Goal: Task Accomplishment & Management: Complete application form

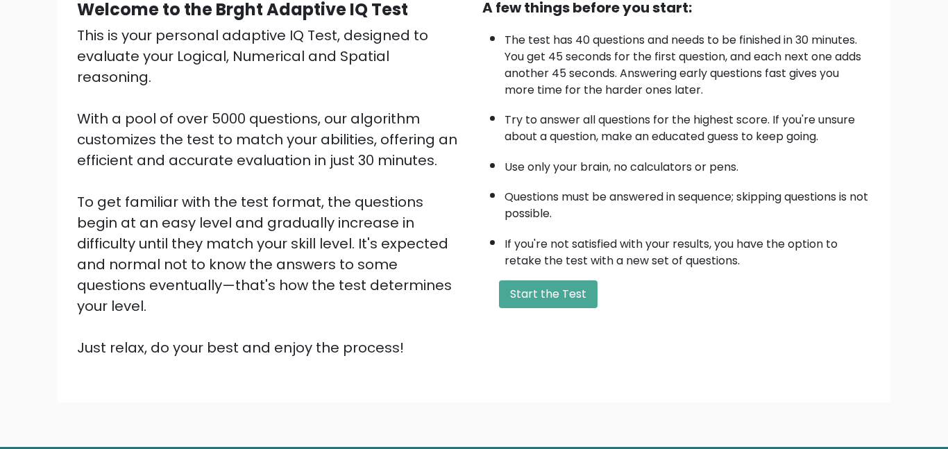
scroll to position [162, 0]
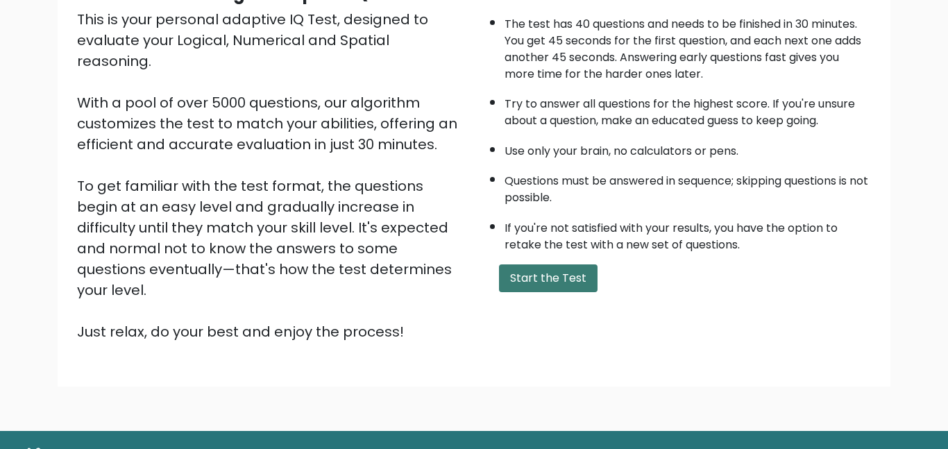
click at [557, 274] on button "Start the Test" at bounding box center [548, 278] width 99 height 28
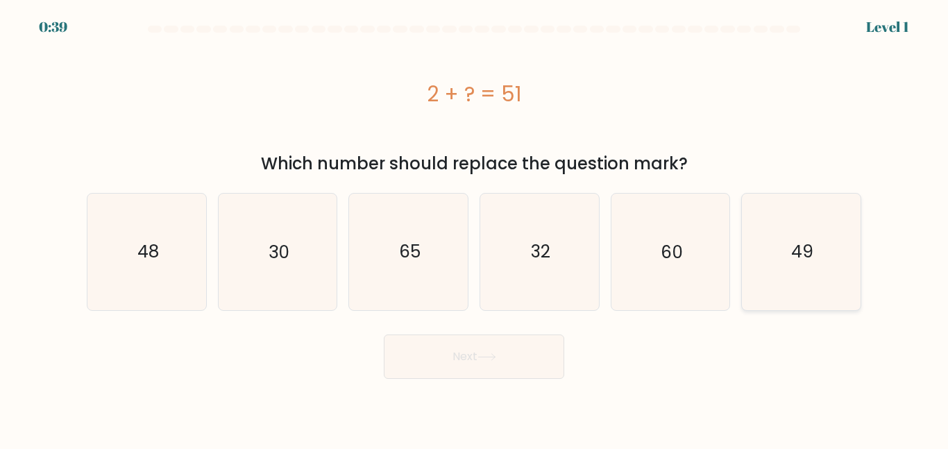
click at [788, 280] on icon "49" at bounding box center [801, 252] width 116 height 116
click at [475, 228] on input "f. 49" at bounding box center [474, 226] width 1 height 3
radio input "true"
click at [535, 356] on button "Next" at bounding box center [474, 357] width 180 height 44
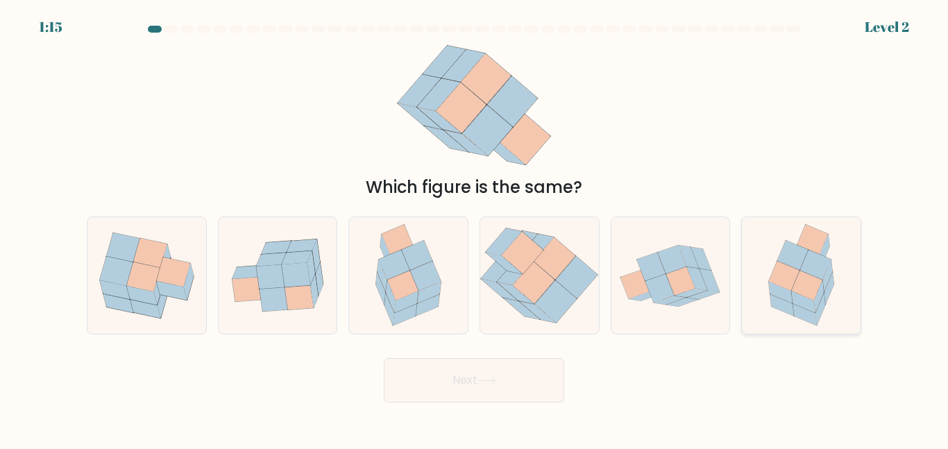
click at [832, 302] on icon at bounding box center [802, 275] width 90 height 116
click at [475, 228] on input "f." at bounding box center [474, 226] width 1 height 3
radio input "true"
click at [509, 367] on button "Next" at bounding box center [474, 380] width 180 height 44
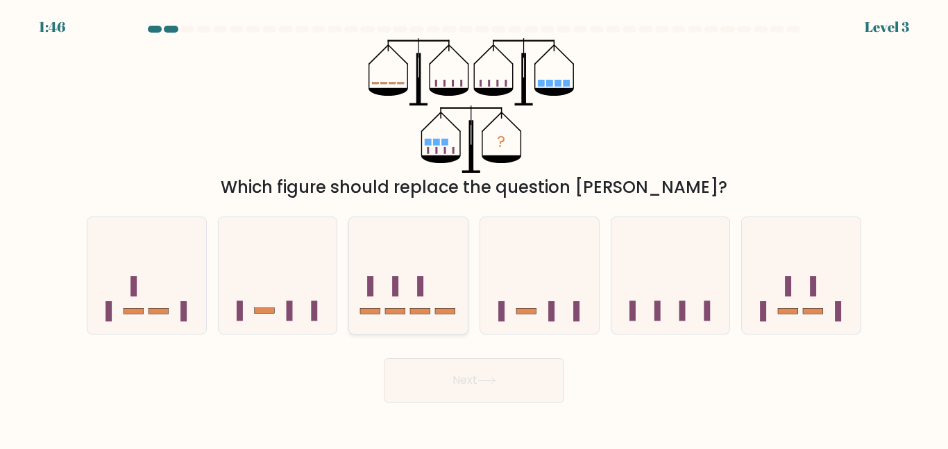
click at [396, 278] on rect at bounding box center [395, 286] width 6 height 20
click at [474, 228] on input "c." at bounding box center [474, 226] width 1 height 3
radio input "true"
click at [446, 383] on button "Next" at bounding box center [474, 380] width 180 height 44
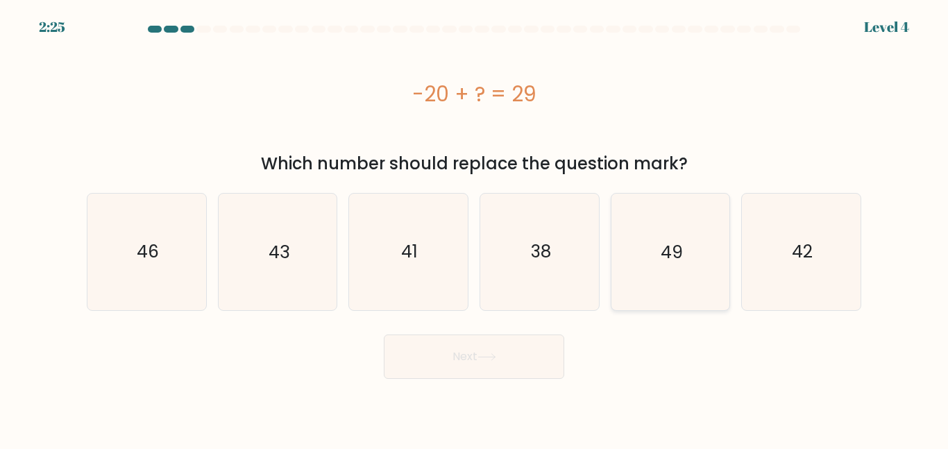
click at [673, 285] on icon "49" at bounding box center [670, 252] width 116 height 116
click at [475, 228] on input "e. 49" at bounding box center [474, 226] width 1 height 3
radio input "true"
click at [481, 351] on button "Next" at bounding box center [474, 357] width 180 height 44
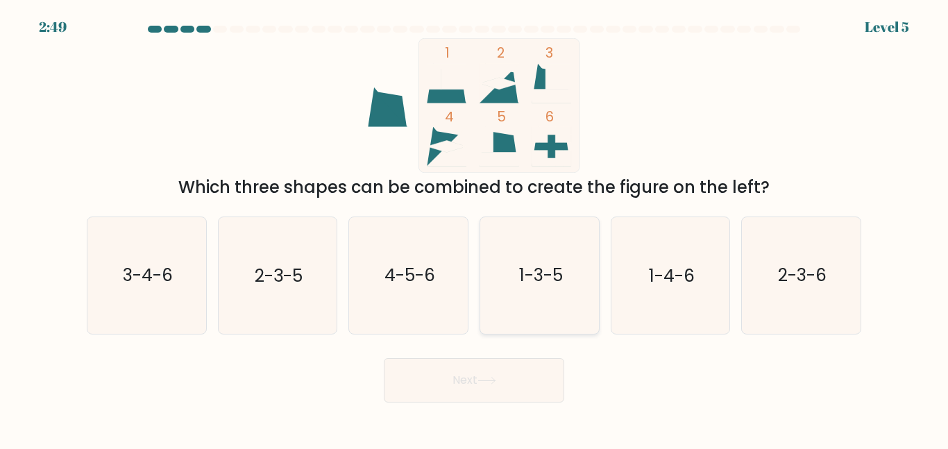
click at [565, 272] on icon "1-3-5" at bounding box center [540, 275] width 116 height 116
click at [475, 228] on input "d. 1-3-5" at bounding box center [474, 226] width 1 height 3
radio input "true"
click at [490, 375] on button "Next" at bounding box center [474, 380] width 180 height 44
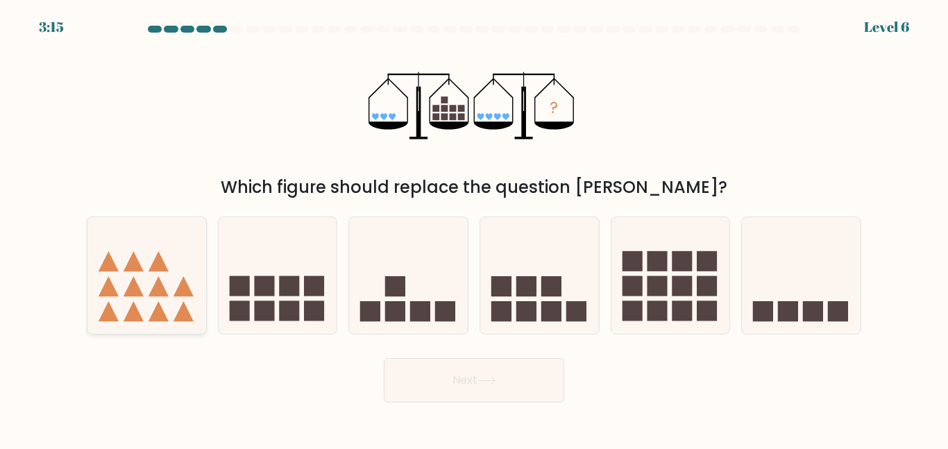
click at [165, 248] on icon at bounding box center [146, 275] width 119 height 98
click at [474, 228] on input "a." at bounding box center [474, 226] width 1 height 3
radio input "true"
click at [643, 281] on icon at bounding box center [671, 275] width 119 height 98
click at [475, 228] on input "e." at bounding box center [474, 226] width 1 height 3
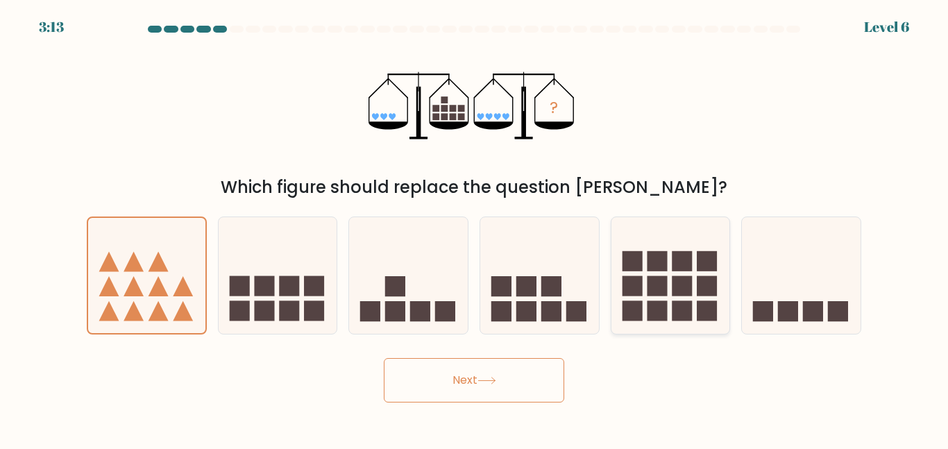
radio input "true"
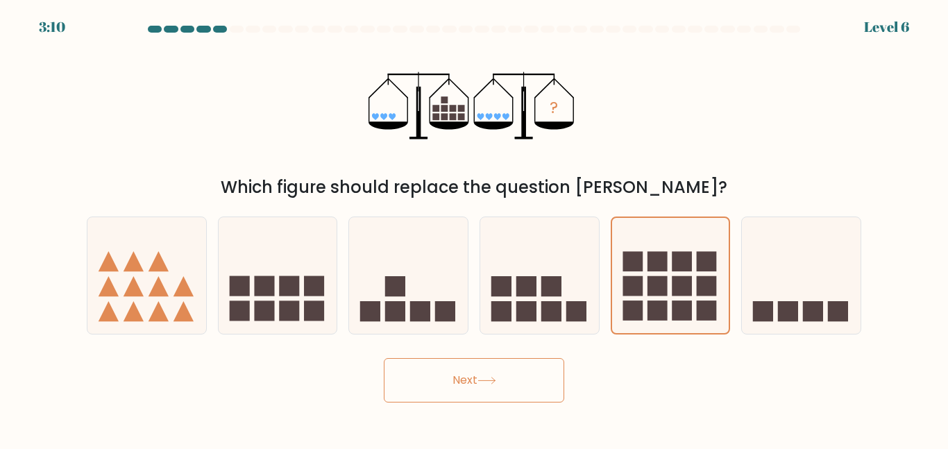
click at [487, 378] on icon at bounding box center [487, 381] width 19 height 8
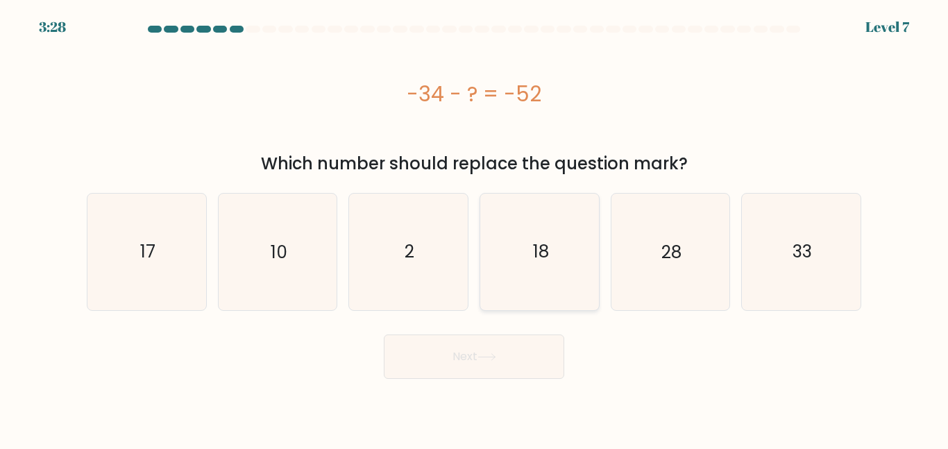
click at [555, 222] on icon "18" at bounding box center [540, 252] width 116 height 116
click at [475, 225] on input "d. 18" at bounding box center [474, 226] width 1 height 3
radio input "true"
click at [497, 346] on button "Next" at bounding box center [474, 357] width 180 height 44
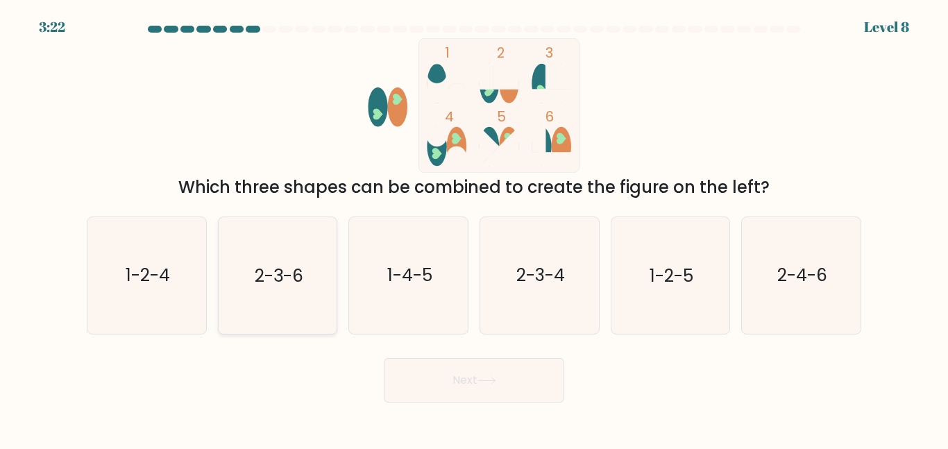
click at [306, 271] on icon "2-3-6" at bounding box center [277, 275] width 116 height 116
click at [474, 228] on input "b. 2-3-6" at bounding box center [474, 226] width 1 height 3
radio input "true"
click at [446, 368] on button "Next" at bounding box center [474, 380] width 180 height 44
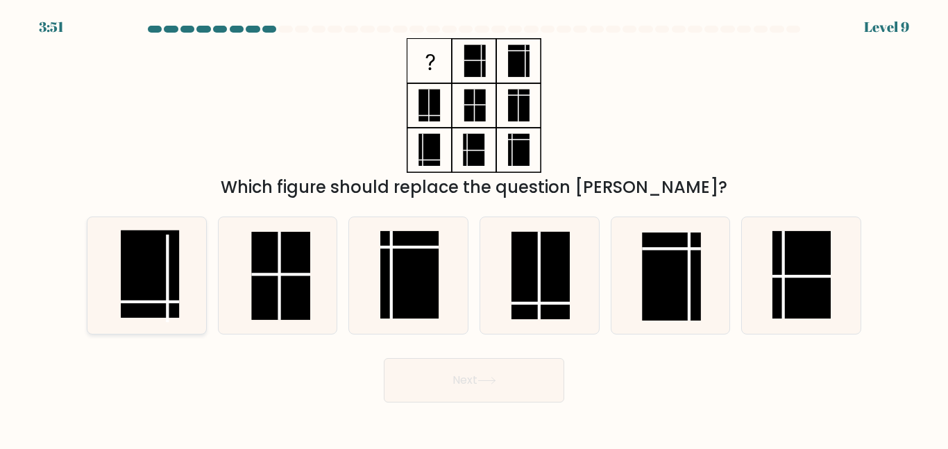
click at [140, 261] on rect at bounding box center [150, 273] width 58 height 87
click at [474, 228] on input "a." at bounding box center [474, 226] width 1 height 3
radio input "true"
click at [394, 353] on div "Next" at bounding box center [473, 376] width 791 height 51
click at [416, 380] on button "Next" at bounding box center [474, 380] width 180 height 44
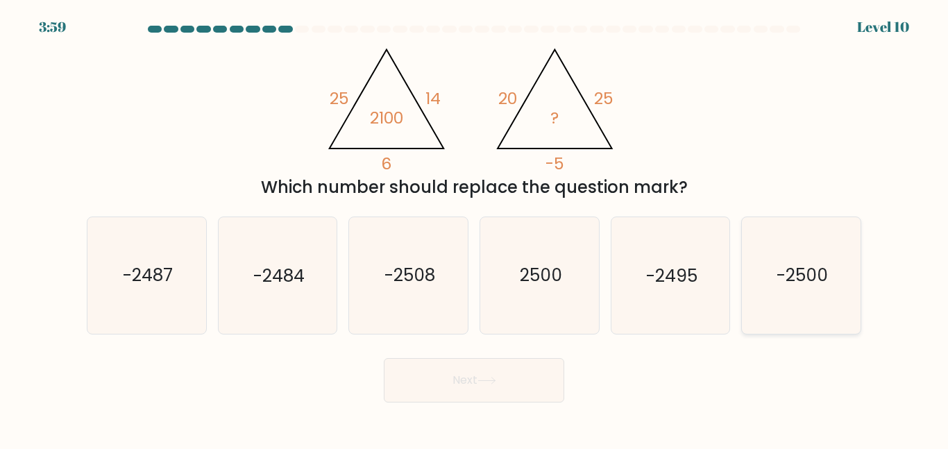
click at [779, 247] on icon "-2500" at bounding box center [801, 275] width 116 height 116
click at [475, 228] on input "f. -2500" at bounding box center [474, 226] width 1 height 3
radio input "true"
click at [534, 378] on button "Next" at bounding box center [474, 380] width 180 height 44
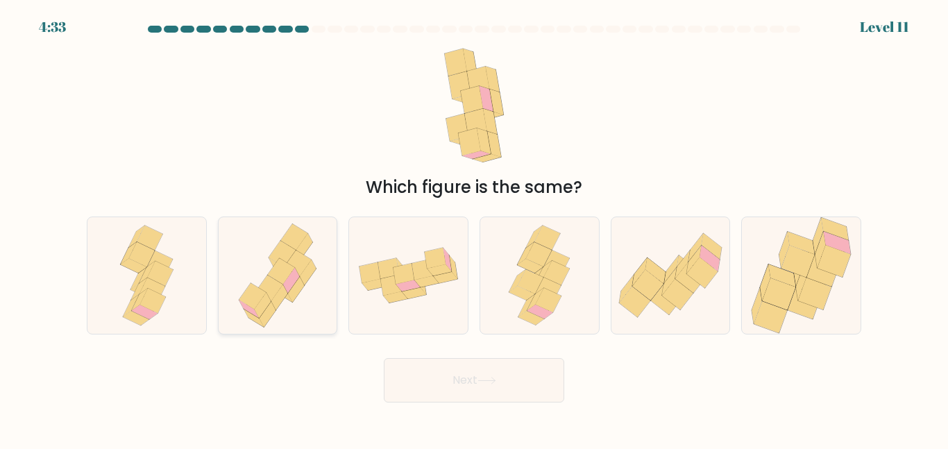
click at [284, 258] on icon at bounding box center [282, 254] width 27 height 26
click at [474, 228] on input "b." at bounding box center [474, 226] width 1 height 3
radio input "true"
click at [520, 383] on button "Next" at bounding box center [474, 380] width 180 height 44
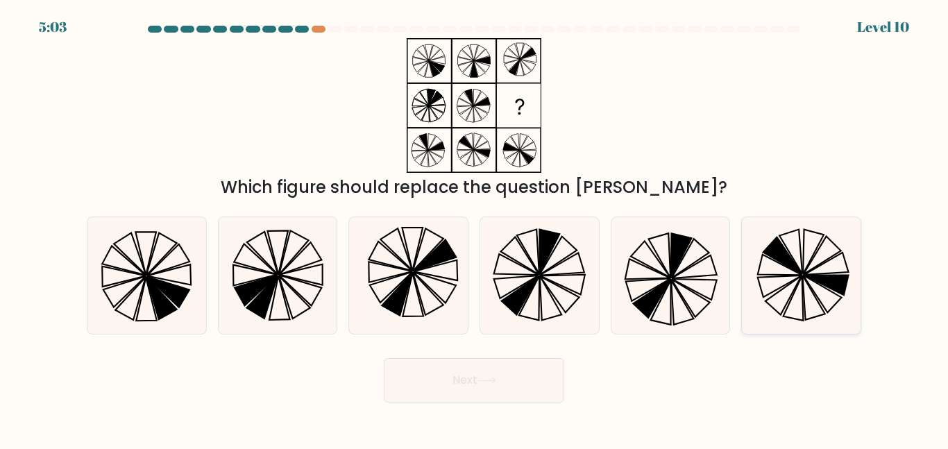
click at [796, 282] on icon at bounding box center [801, 275] width 116 height 116
click at [475, 228] on input "f." at bounding box center [474, 226] width 1 height 3
radio input "true"
click at [521, 387] on button "Next" at bounding box center [474, 380] width 180 height 44
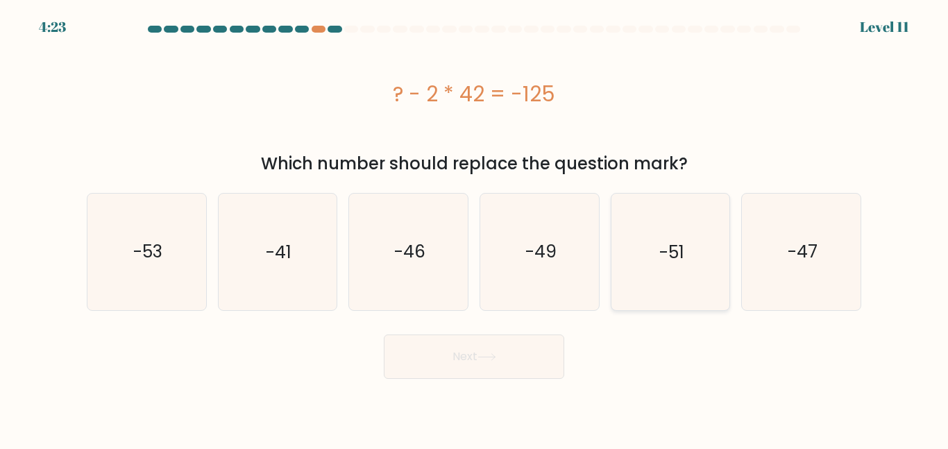
click at [710, 273] on icon "-51" at bounding box center [670, 252] width 116 height 116
click at [475, 228] on input "e. -51" at bounding box center [474, 226] width 1 height 3
radio input "true"
click at [508, 355] on button "Next" at bounding box center [474, 357] width 180 height 44
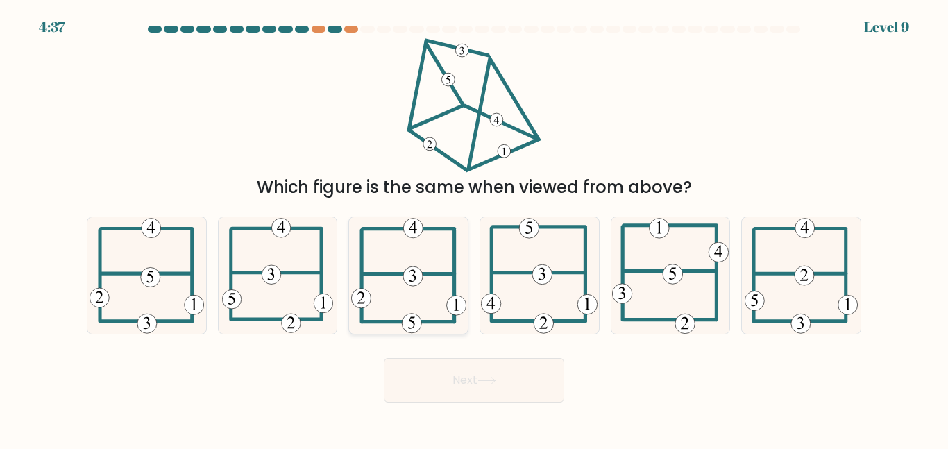
click at [403, 250] on icon at bounding box center [408, 275] width 115 height 116
click at [474, 228] on input "c." at bounding box center [474, 226] width 1 height 3
radio input "true"
click at [460, 388] on button "Next" at bounding box center [474, 380] width 180 height 44
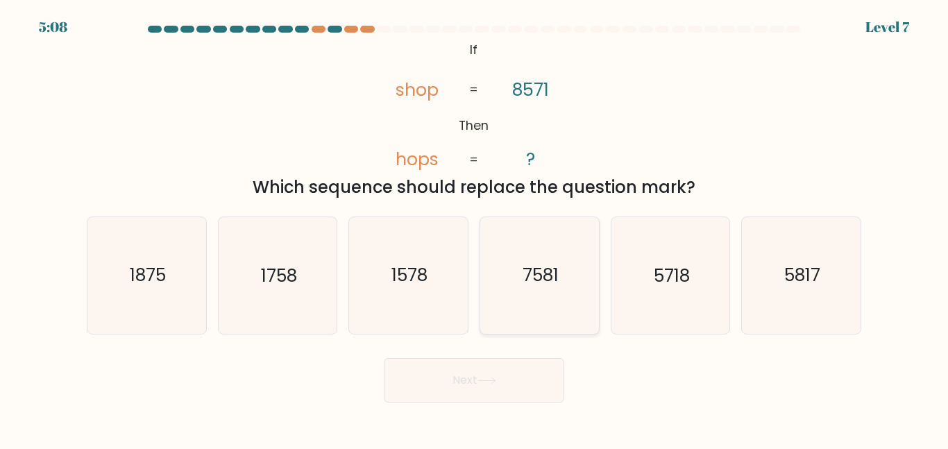
click at [550, 253] on icon "7581" at bounding box center [540, 275] width 116 height 116
click at [475, 228] on input "d. 7581" at bounding box center [474, 226] width 1 height 3
radio input "true"
click at [505, 373] on button "Next" at bounding box center [474, 380] width 180 height 44
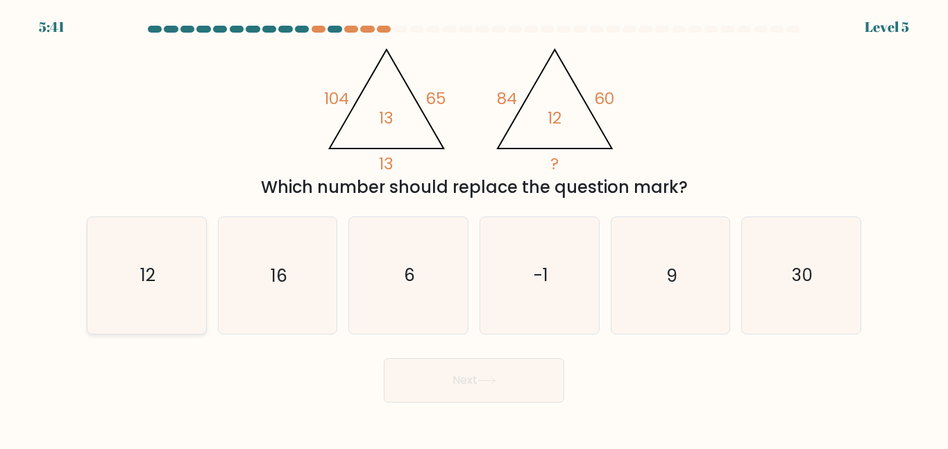
click at [123, 324] on icon "12" at bounding box center [147, 275] width 116 height 116
click at [474, 228] on input "a. 12" at bounding box center [474, 226] width 1 height 3
radio input "true"
click at [123, 324] on icon "12" at bounding box center [147, 275] width 115 height 115
click at [474, 228] on input "a. 12" at bounding box center [474, 226] width 1 height 3
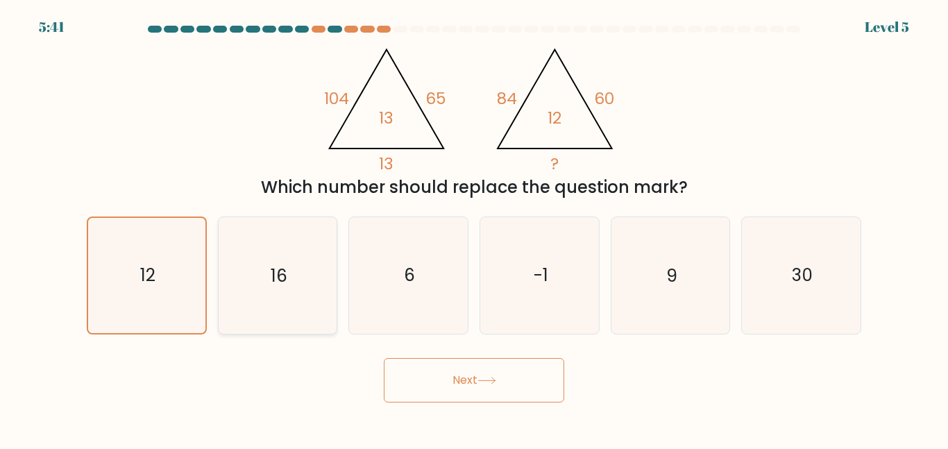
click at [224, 303] on icon "16" at bounding box center [277, 275] width 116 height 116
click at [474, 228] on input "b. 16" at bounding box center [474, 226] width 1 height 3
radio input "true"
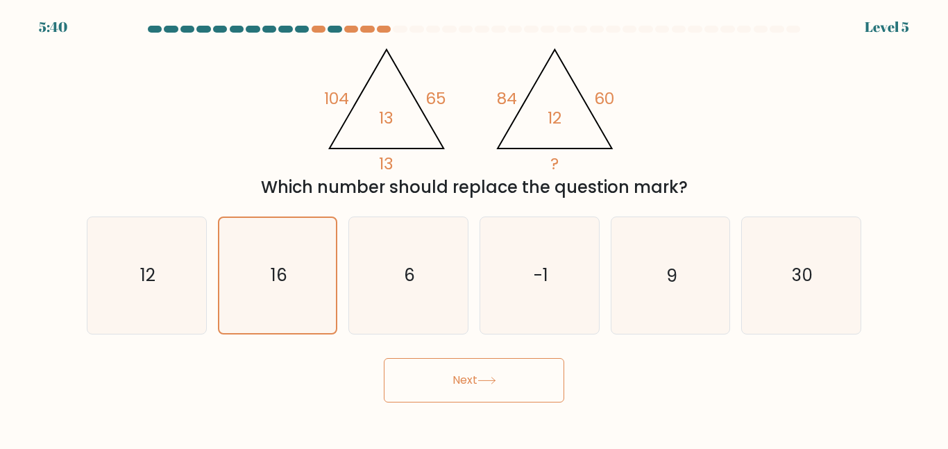
click at [398, 362] on button "Next" at bounding box center [474, 380] width 180 height 44
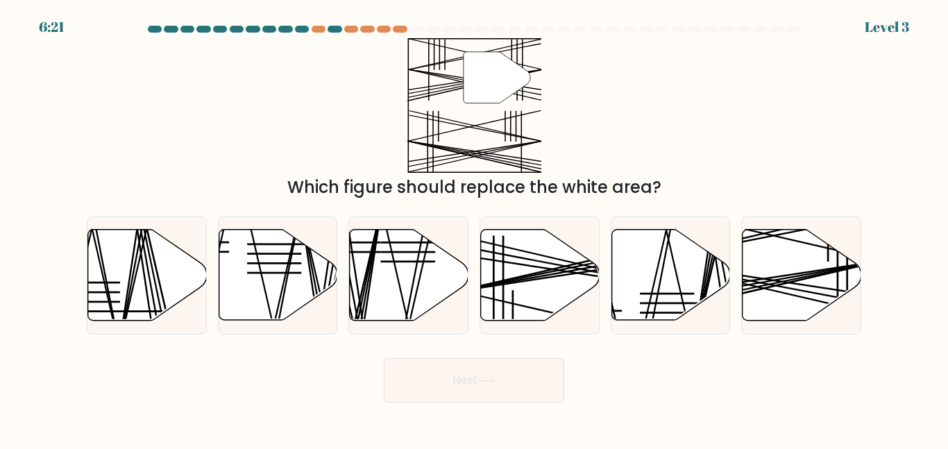
click at [398, 24] on div "6:21 Level 3" at bounding box center [474, 18] width 948 height 37
click at [400, 26] on div at bounding box center [400, 29] width 14 height 7
click at [405, 28] on div at bounding box center [400, 29] width 14 height 7
click at [328, 28] on div at bounding box center [335, 29] width 14 height 7
click at [331, 28] on div at bounding box center [335, 29] width 14 height 7
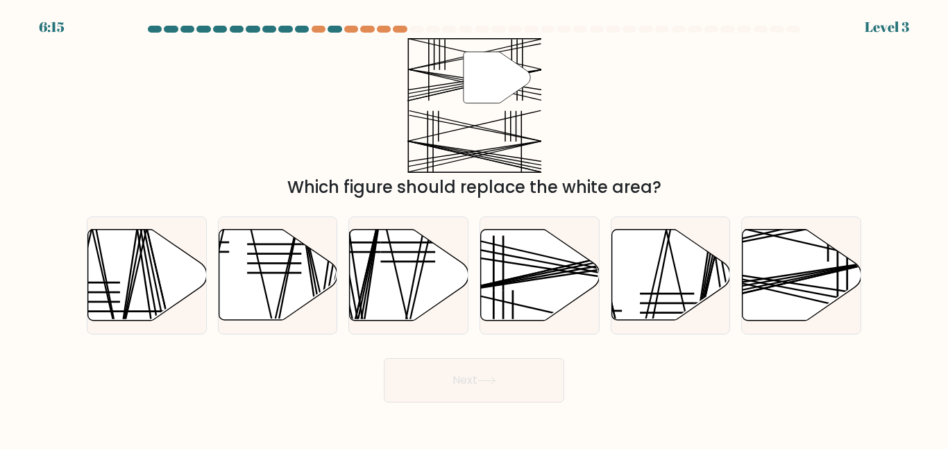
click at [419, 29] on div at bounding box center [417, 29] width 14 height 7
click at [757, 289] on line at bounding box center [763, 288] width 237 height 55
click at [475, 228] on input "f." at bounding box center [474, 226] width 1 height 3
radio input "true"
click at [486, 379] on icon at bounding box center [487, 381] width 19 height 8
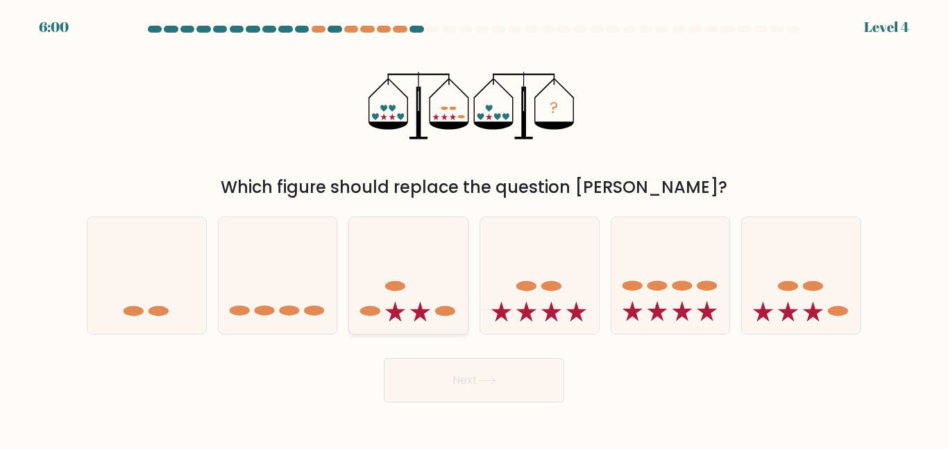
click at [454, 310] on ellipse at bounding box center [445, 311] width 20 height 10
click at [474, 228] on input "c." at bounding box center [474, 226] width 1 height 3
radio input "true"
click at [478, 376] on button "Next" at bounding box center [474, 380] width 180 height 44
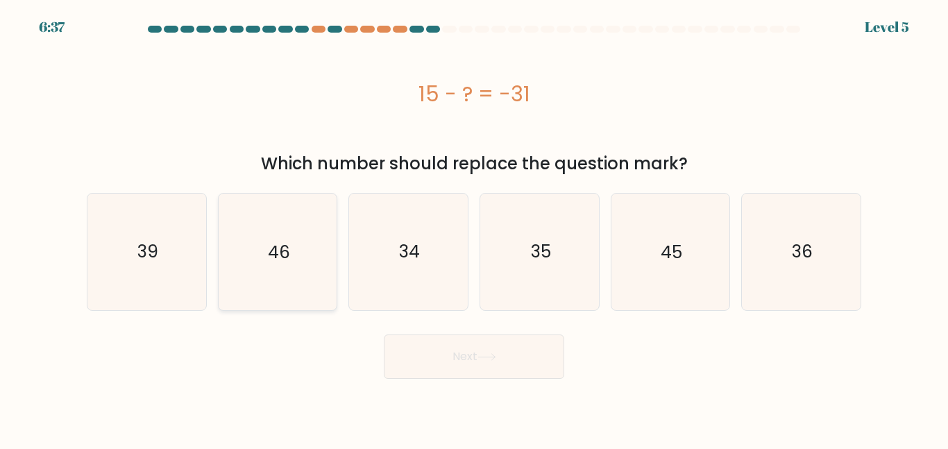
click at [321, 255] on icon "46" at bounding box center [277, 252] width 116 height 116
click at [474, 228] on input "b. 46" at bounding box center [474, 226] width 1 height 3
radio input "true"
click at [518, 344] on button "Next" at bounding box center [474, 357] width 180 height 44
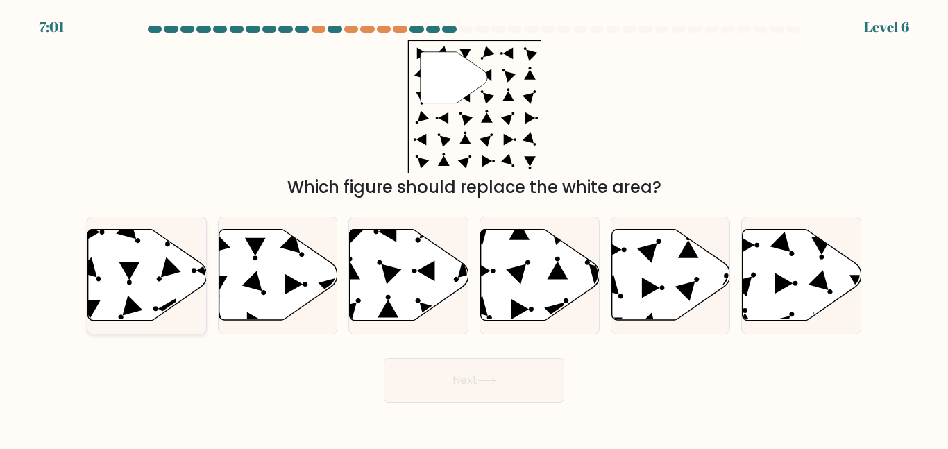
click at [123, 267] on icon at bounding box center [129, 271] width 21 height 18
click at [474, 228] on input "a." at bounding box center [474, 226] width 1 height 3
radio input "true"
click at [542, 371] on button "Next" at bounding box center [474, 380] width 180 height 44
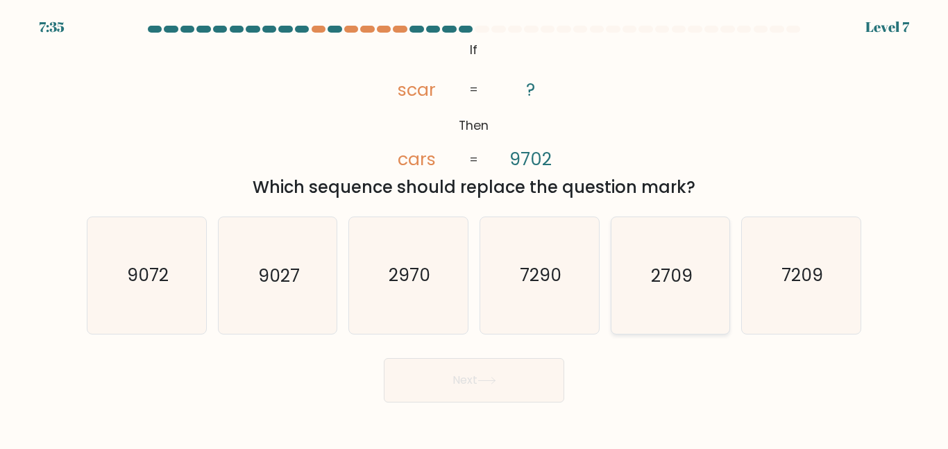
click at [666, 285] on text "2709" at bounding box center [672, 275] width 42 height 24
click at [475, 228] on input "e. 2709" at bounding box center [474, 226] width 1 height 3
radio input "true"
click at [505, 396] on button "Next" at bounding box center [474, 380] width 180 height 44
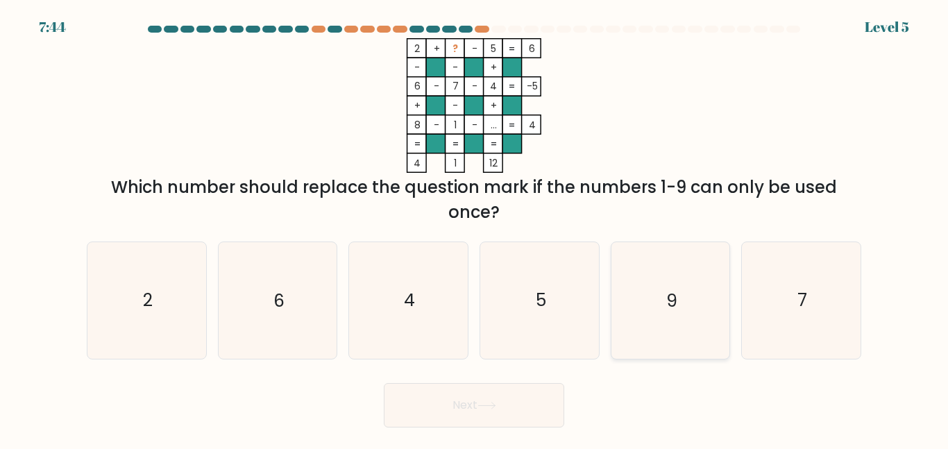
click at [708, 275] on icon "9" at bounding box center [670, 300] width 116 height 116
click at [475, 228] on input "e. 9" at bounding box center [474, 226] width 1 height 3
radio input "true"
click at [502, 411] on button "Next" at bounding box center [474, 405] width 180 height 44
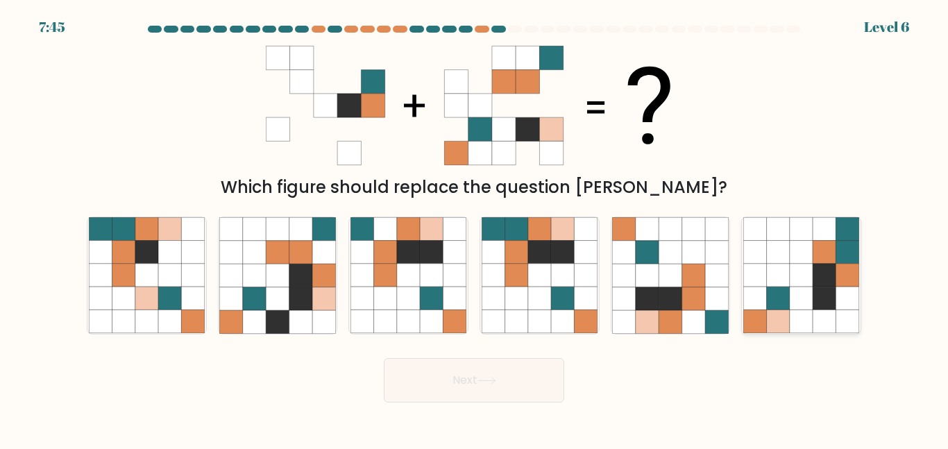
click at [790, 289] on icon at bounding box center [801, 298] width 23 height 23
click at [475, 228] on input "f." at bounding box center [474, 226] width 1 height 3
radio input "true"
click at [410, 386] on button "Next" at bounding box center [474, 380] width 180 height 44
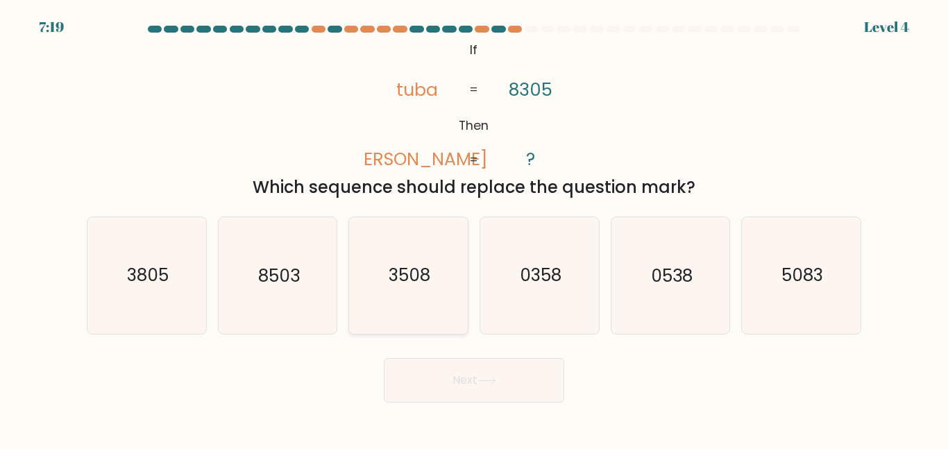
click at [380, 260] on icon "3508" at bounding box center [409, 275] width 116 height 116
click at [474, 228] on input "c. 3508" at bounding box center [474, 226] width 1 height 3
radio input "true"
click at [473, 363] on button "Next" at bounding box center [474, 380] width 180 height 44
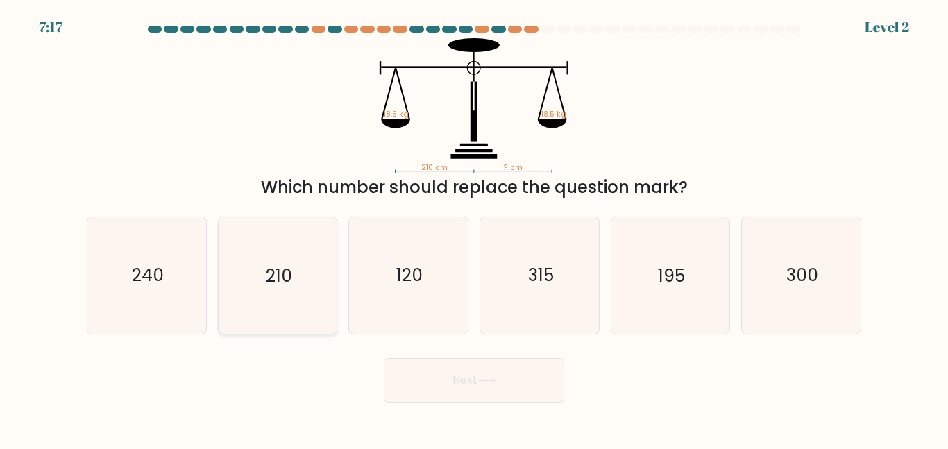
click at [326, 298] on icon "210" at bounding box center [277, 275] width 116 height 116
click at [474, 228] on input "b. 210" at bounding box center [474, 226] width 1 height 3
radio input "true"
click at [430, 364] on button "Next" at bounding box center [474, 380] width 180 height 44
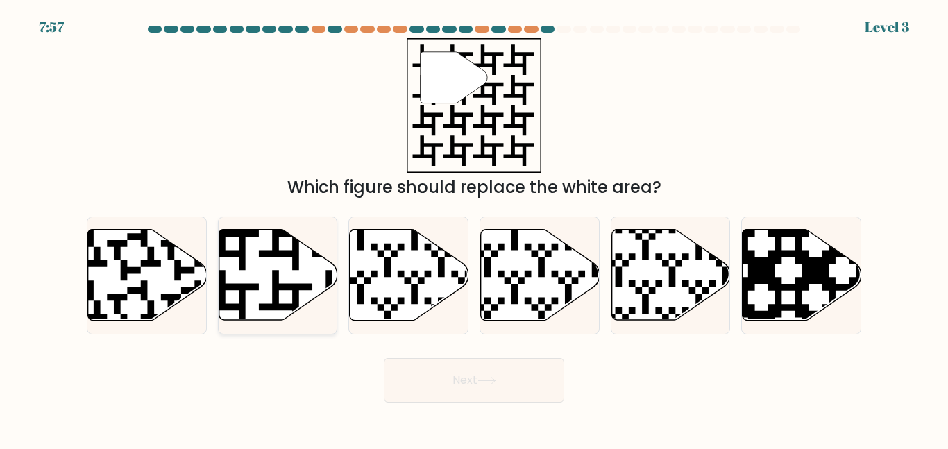
click at [266, 273] on icon at bounding box center [278, 275] width 119 height 91
click at [474, 228] on input "b." at bounding box center [474, 226] width 1 height 3
radio input "true"
click at [446, 372] on button "Next" at bounding box center [474, 380] width 180 height 44
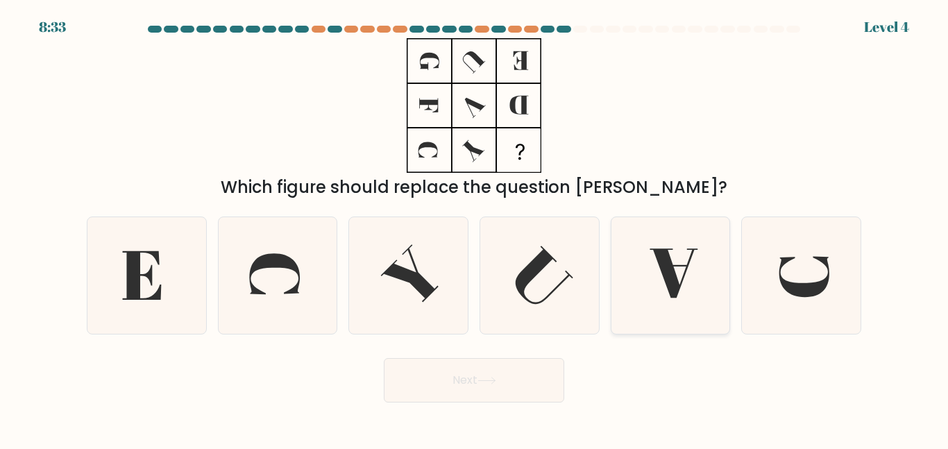
click at [680, 287] on icon at bounding box center [673, 272] width 47 height 49
click at [475, 228] on input "e." at bounding box center [474, 226] width 1 height 3
radio input "true"
click at [454, 387] on button "Next" at bounding box center [474, 380] width 180 height 44
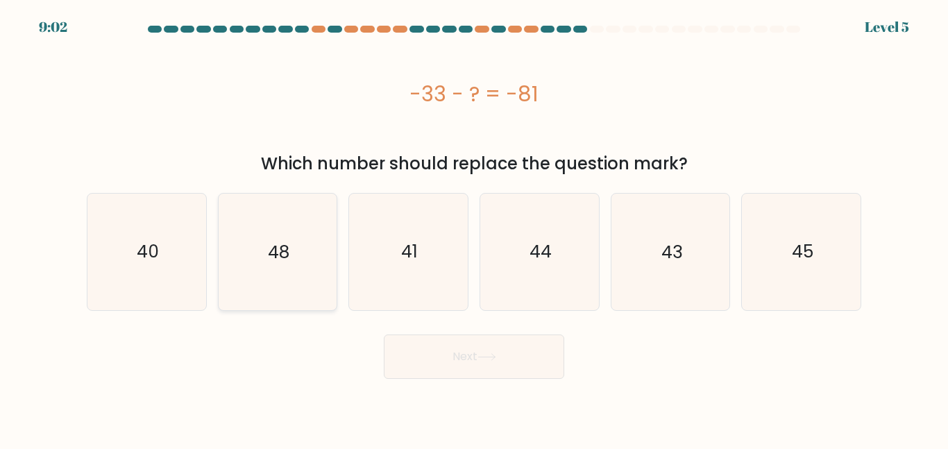
click at [258, 241] on icon "48" at bounding box center [277, 252] width 116 height 116
click at [474, 228] on input "b. 48" at bounding box center [474, 226] width 1 height 3
radio input "true"
click at [441, 354] on button "Next" at bounding box center [474, 357] width 180 height 44
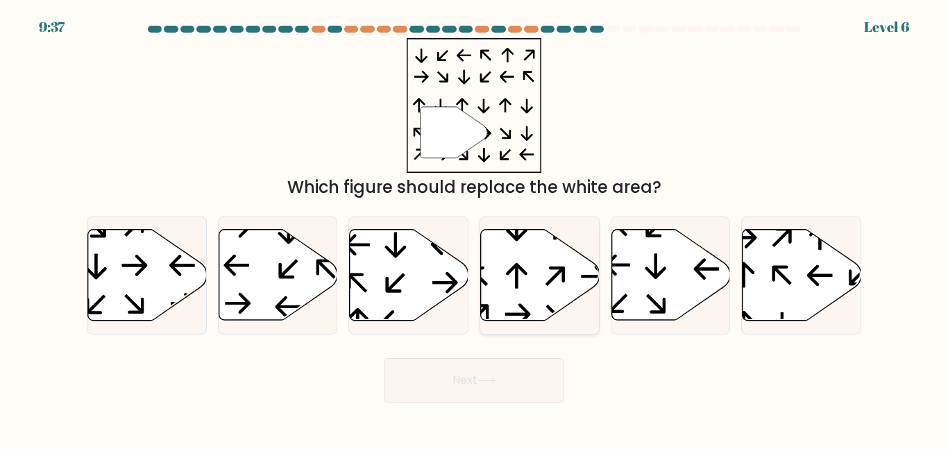
click at [511, 260] on icon at bounding box center [540, 275] width 119 height 91
click at [475, 228] on input "d." at bounding box center [474, 226] width 1 height 3
radio input "true"
click at [533, 378] on button "Next" at bounding box center [474, 380] width 180 height 44
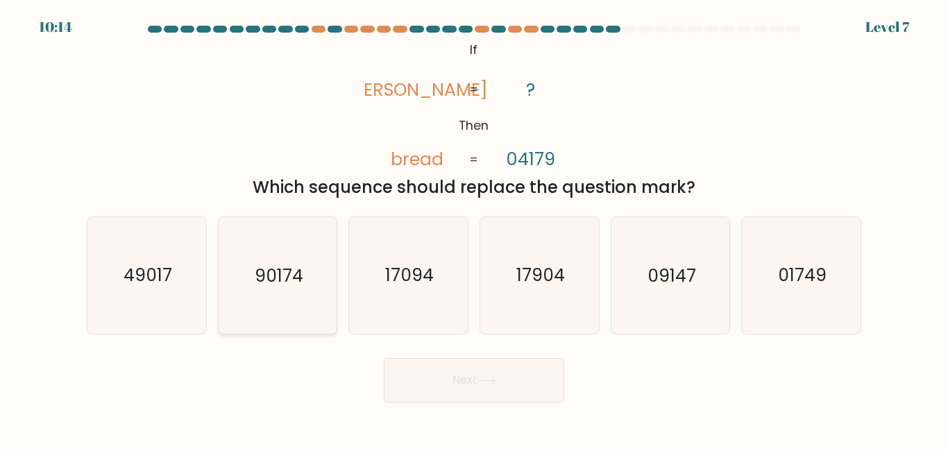
click at [280, 275] on text "90174" at bounding box center [279, 275] width 49 height 24
click at [474, 228] on input "b. 90174" at bounding box center [474, 226] width 1 height 3
radio input "true"
click at [407, 388] on button "Next" at bounding box center [474, 380] width 180 height 44
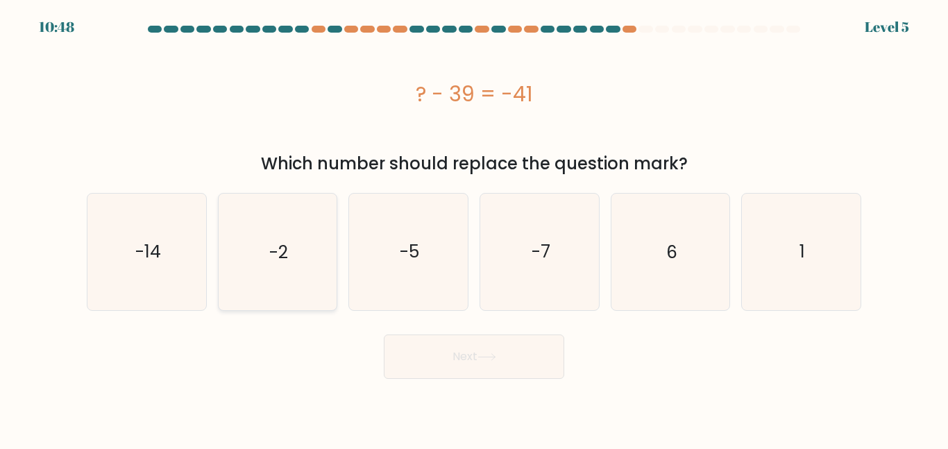
click at [309, 246] on icon "-2" at bounding box center [277, 252] width 116 height 116
click at [474, 228] on input "b. -2" at bounding box center [474, 226] width 1 height 3
radio input "true"
click at [401, 345] on button "Next" at bounding box center [474, 357] width 180 height 44
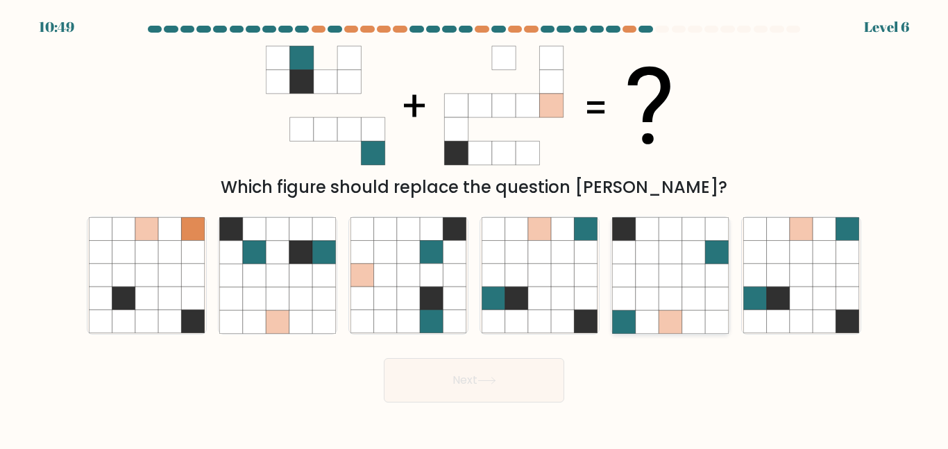
click at [692, 254] on icon at bounding box center [693, 252] width 23 height 23
click at [475, 228] on input "e." at bounding box center [474, 226] width 1 height 3
radio input "true"
click at [781, 314] on icon at bounding box center [778, 321] width 23 height 23
click at [475, 228] on input "f." at bounding box center [474, 226] width 1 height 3
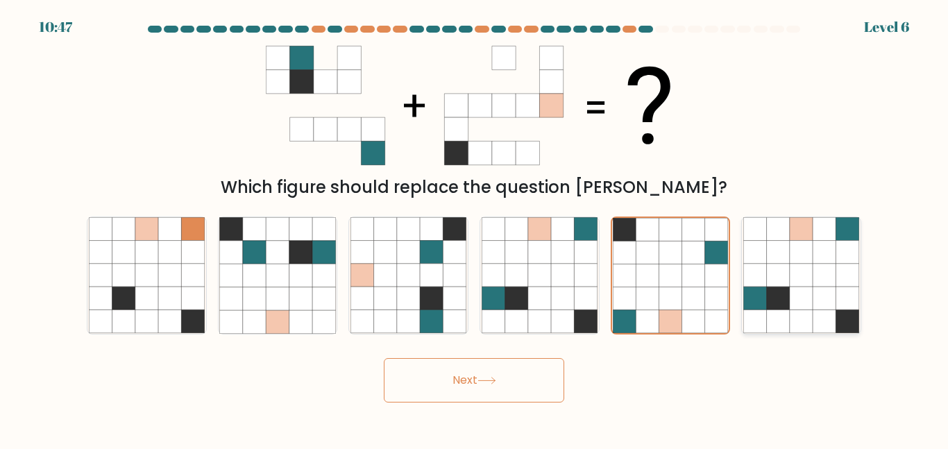
radio input "true"
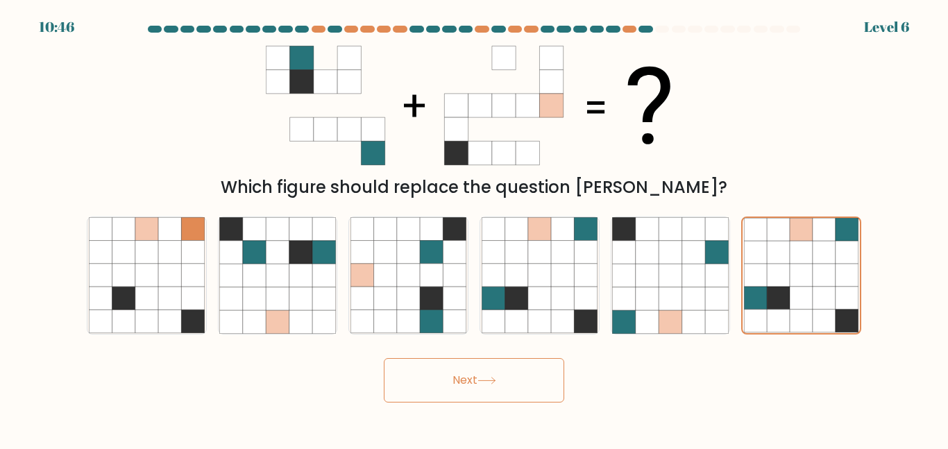
click at [512, 391] on button "Next" at bounding box center [474, 380] width 180 height 44
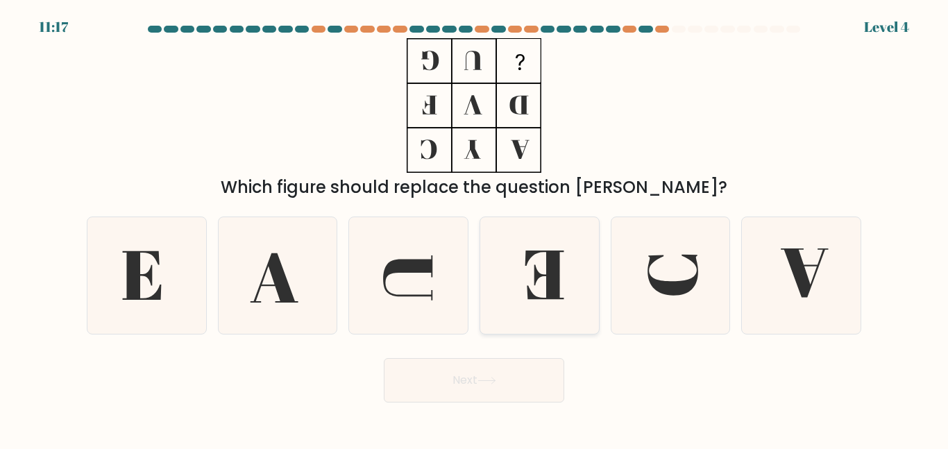
click at [559, 310] on icon at bounding box center [540, 275] width 116 height 116
click at [475, 228] on input "d." at bounding box center [474, 226] width 1 height 3
radio input "true"
click at [540, 367] on button "Next" at bounding box center [474, 380] width 180 height 44
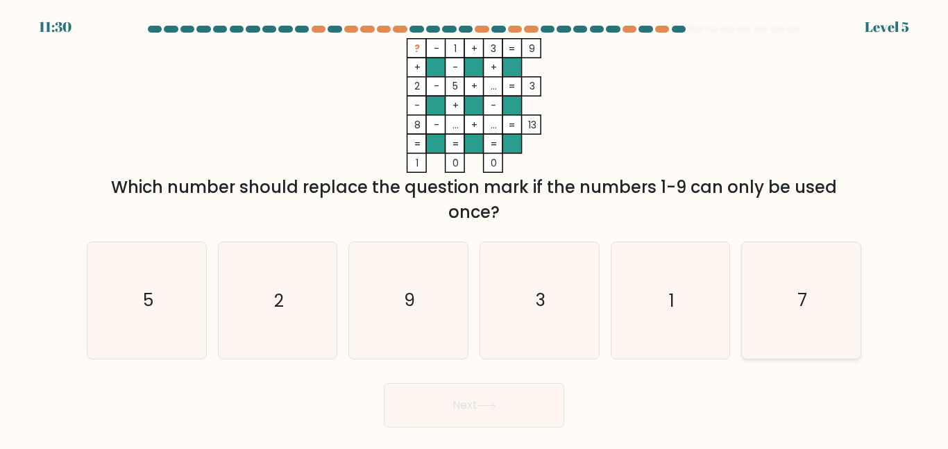
click at [781, 276] on icon "7" at bounding box center [801, 300] width 116 height 116
click at [475, 228] on input "f. 7" at bounding box center [474, 226] width 1 height 3
radio input "true"
click at [534, 398] on button "Next" at bounding box center [474, 405] width 180 height 44
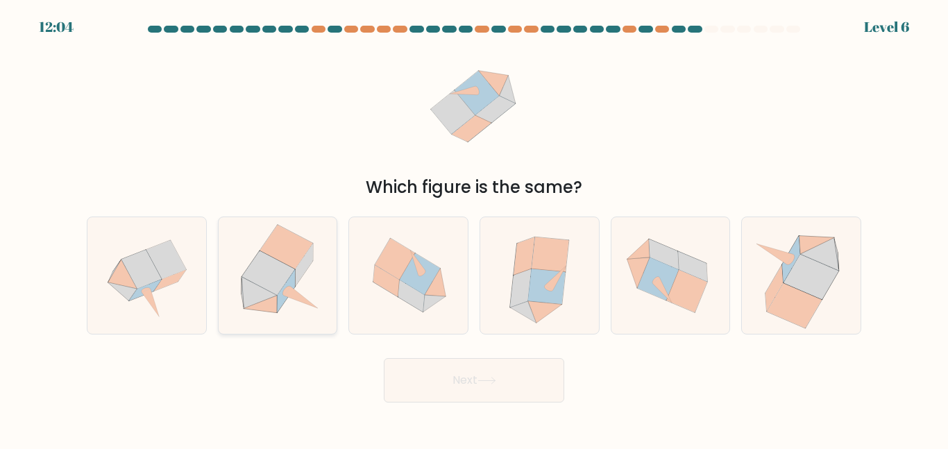
click at [313, 289] on icon at bounding box center [278, 275] width 114 height 116
click at [474, 228] on input "b." at bounding box center [474, 226] width 1 height 3
radio input "true"
click at [462, 365] on button "Next" at bounding box center [474, 380] width 180 height 44
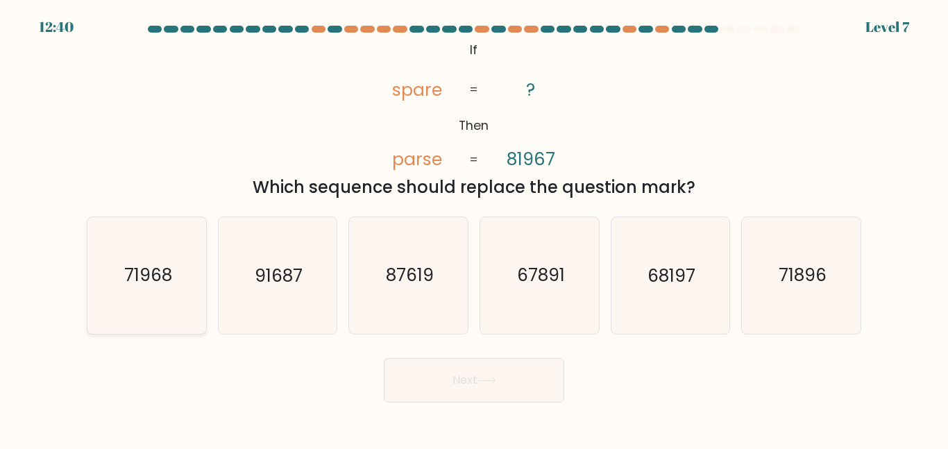
click at [174, 282] on icon "71968" at bounding box center [147, 275] width 116 height 116
click at [474, 228] on input "a. 71968" at bounding box center [474, 226] width 1 height 3
radio input "true"
click at [502, 397] on button "Next" at bounding box center [474, 380] width 180 height 44
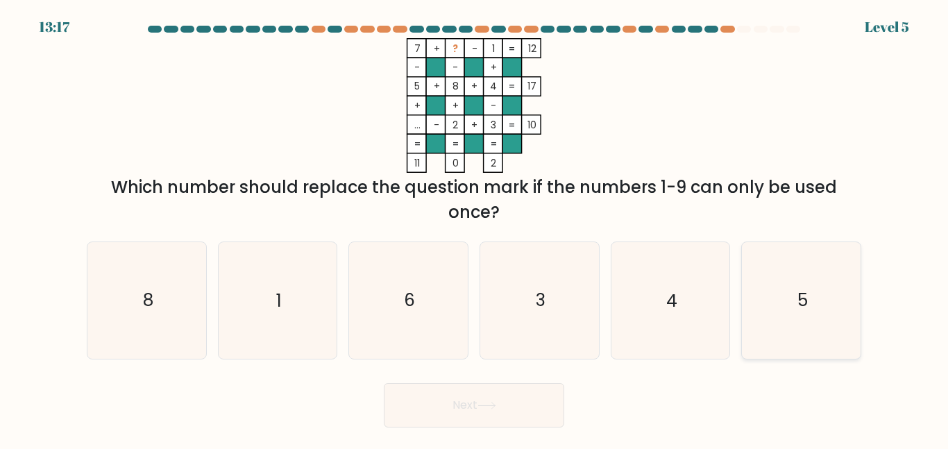
click at [797, 282] on icon "5" at bounding box center [801, 300] width 116 height 116
click at [475, 228] on input "f. 5" at bounding box center [474, 226] width 1 height 3
radio input "true"
click at [539, 409] on button "Next" at bounding box center [474, 405] width 180 height 44
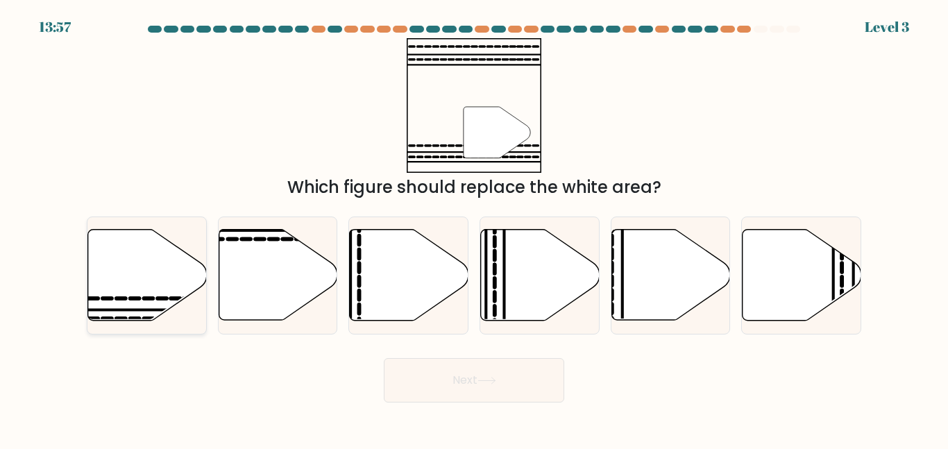
click at [185, 269] on icon at bounding box center [147, 275] width 119 height 91
click at [474, 228] on input "a." at bounding box center [474, 226] width 1 height 3
radio input "true"
click at [425, 367] on button "Next" at bounding box center [474, 380] width 180 height 44
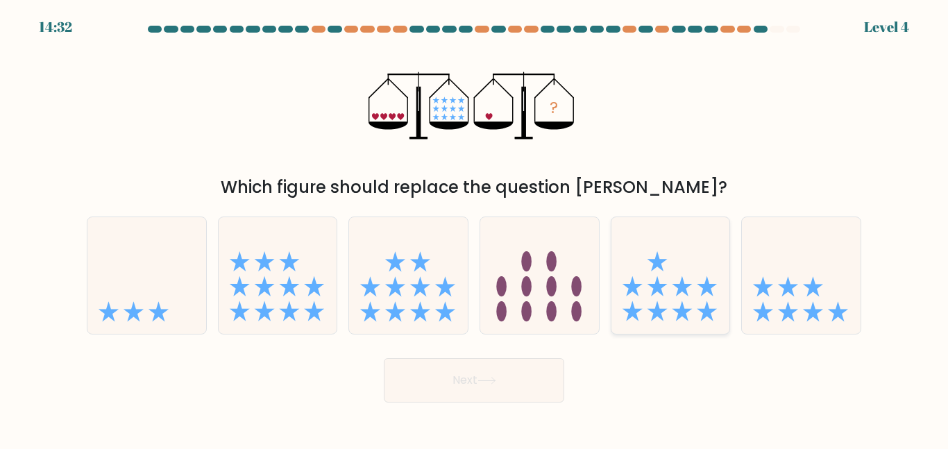
click at [657, 264] on icon at bounding box center [657, 261] width 20 height 20
click at [475, 228] on input "e." at bounding box center [474, 226] width 1 height 3
radio input "true"
click at [521, 388] on button "Next" at bounding box center [474, 380] width 180 height 44
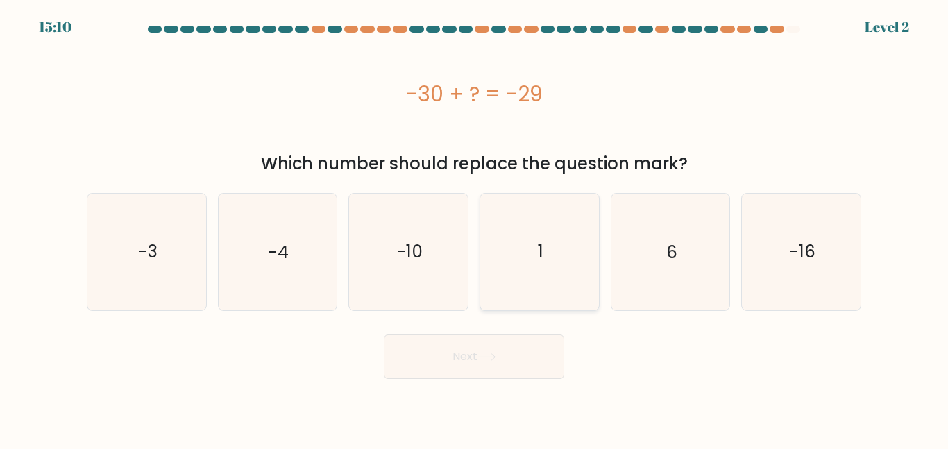
click at [580, 281] on icon "1" at bounding box center [540, 252] width 116 height 116
click at [475, 228] on input "d. 1" at bounding box center [474, 226] width 1 height 3
radio input "true"
click at [520, 393] on body "15:09 Level 2 1" at bounding box center [474, 224] width 948 height 449
click at [510, 359] on button "Next" at bounding box center [474, 357] width 180 height 44
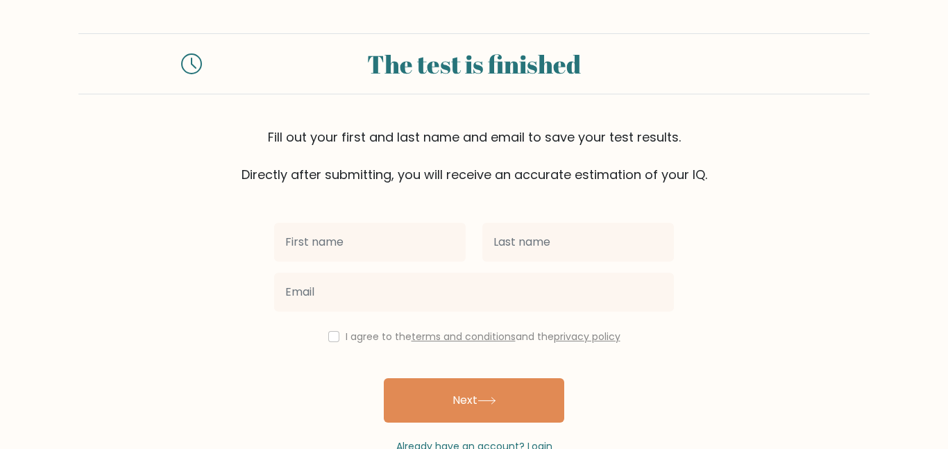
type input "A"
type input "Maci"
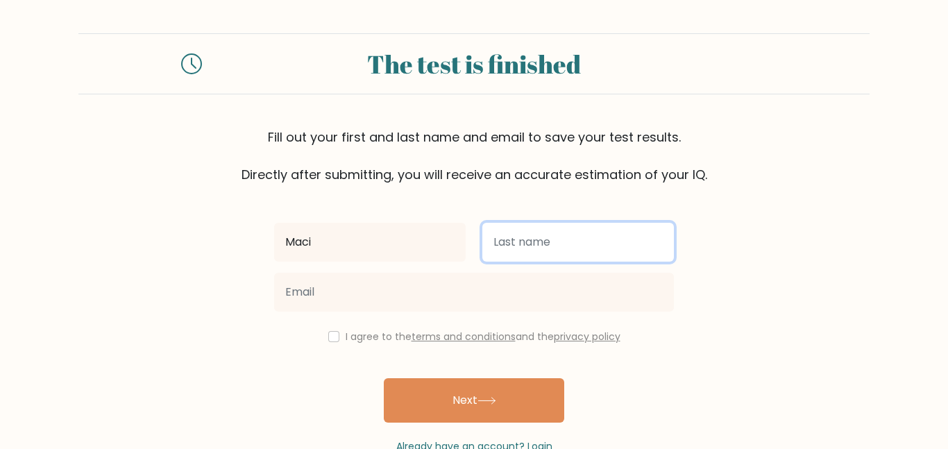
click at [564, 241] on input "text" at bounding box center [578, 242] width 192 height 39
type input "[PERSON_NAME]"
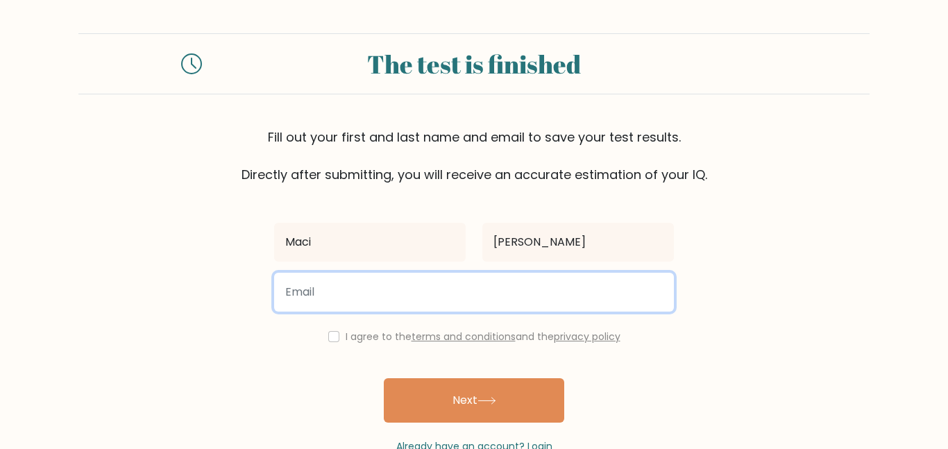
click at [432, 294] on input "email" at bounding box center [474, 292] width 400 height 39
type input "[EMAIL_ADDRESS][DOMAIN_NAME]"
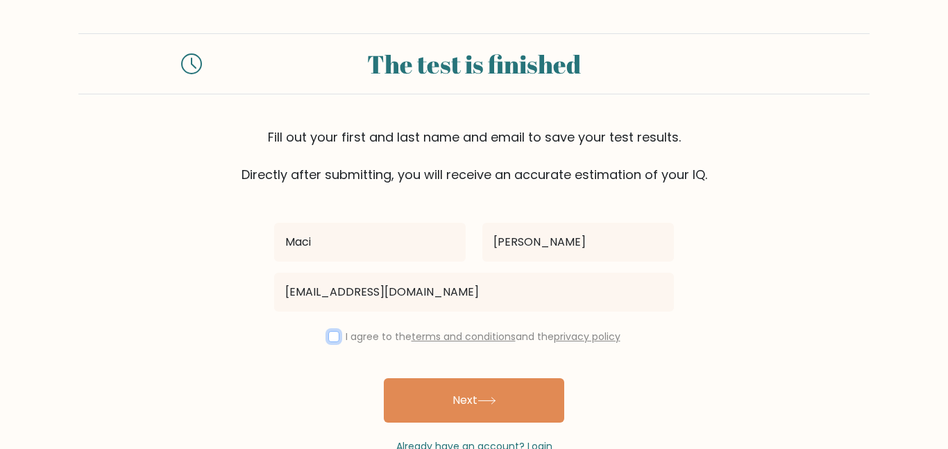
click at [329, 336] on input "checkbox" at bounding box center [333, 336] width 11 height 11
checkbox input "true"
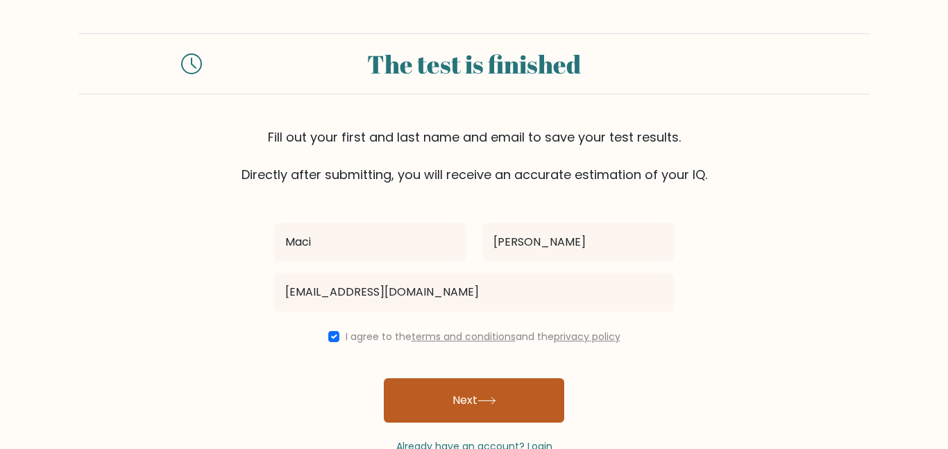
click at [411, 391] on button "Next" at bounding box center [474, 400] width 180 height 44
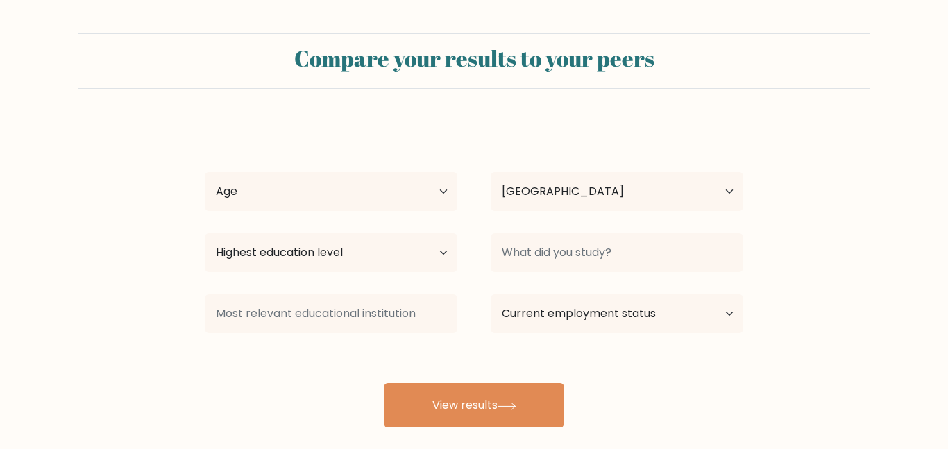
select select "US"
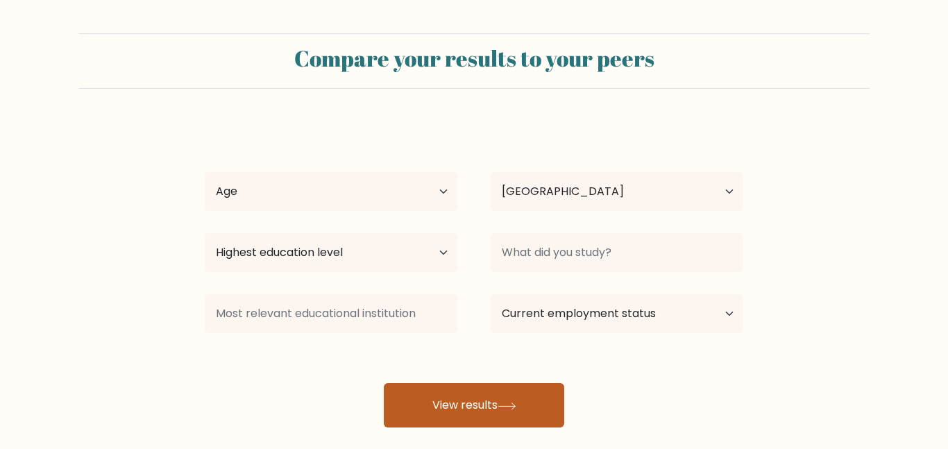
click at [449, 393] on button "View results" at bounding box center [474, 405] width 180 height 44
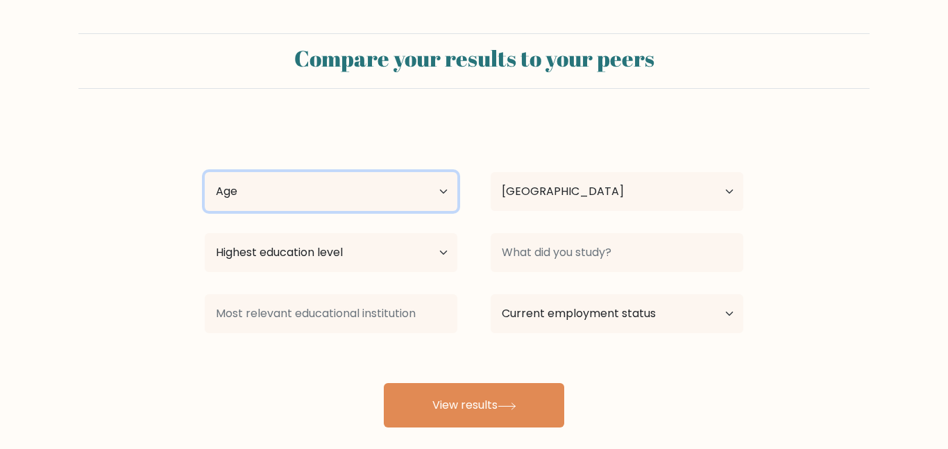
click at [261, 185] on select "Age Under 18 years old 18-24 years old 25-34 years old 35-44 years old 45-54 ye…" at bounding box center [331, 191] width 253 height 39
select select "min_18"
click at [205, 172] on select "Age Under 18 years old 18-24 years old 25-34 years old 35-44 years old 45-54 ye…" at bounding box center [331, 191] width 253 height 39
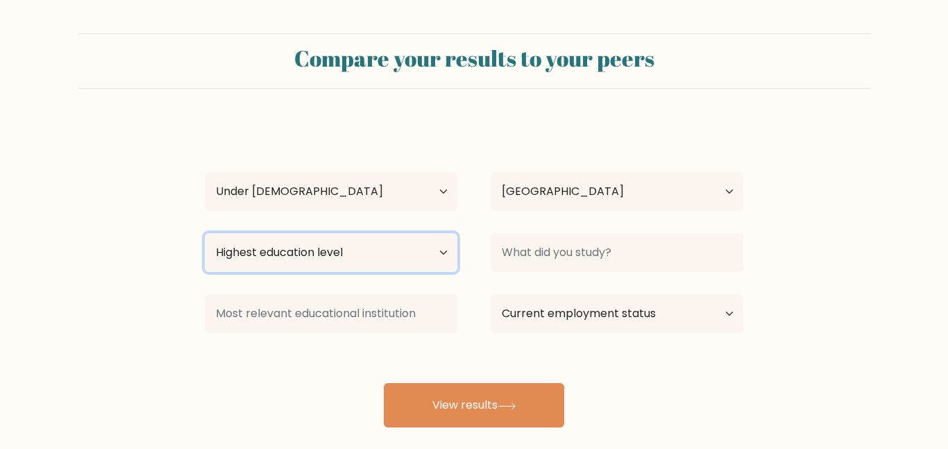
click at [285, 246] on select "Highest education level No schooling Primary Lower Secondary Upper Secondary Oc…" at bounding box center [331, 252] width 253 height 39
select select "primary"
click at [205, 233] on select "Highest education level No schooling Primary Lower Secondary Upper Secondary Oc…" at bounding box center [331, 252] width 253 height 39
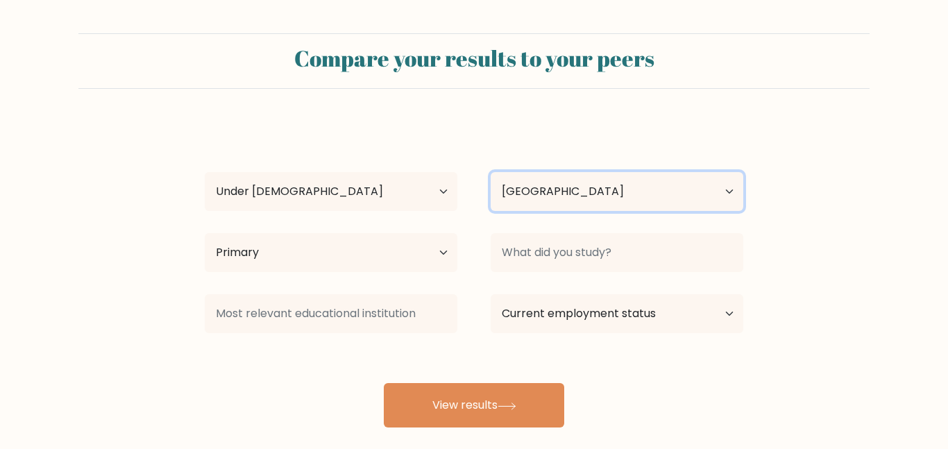
click at [559, 185] on select "Country Afghanistan Albania Algeria American Samoa Andorra Angola Anguilla Anta…" at bounding box center [617, 191] width 253 height 39
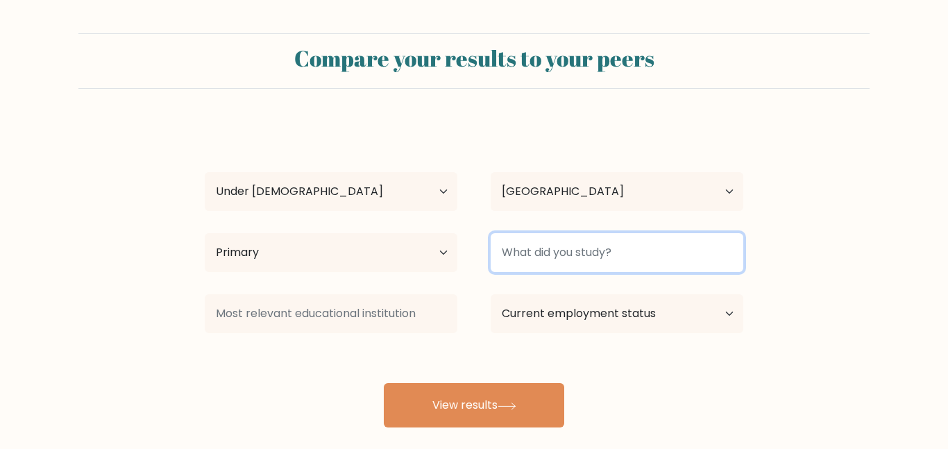
click at [626, 257] on input at bounding box center [617, 252] width 253 height 39
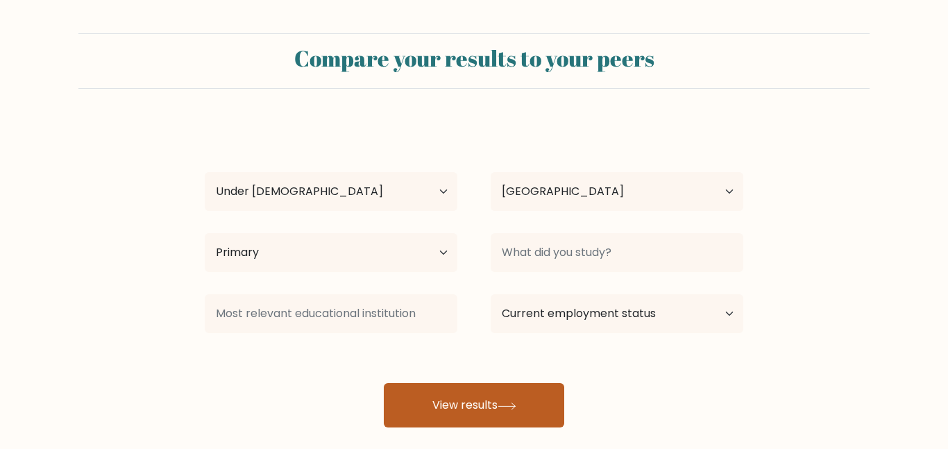
click at [522, 396] on button "View results" at bounding box center [474, 405] width 180 height 44
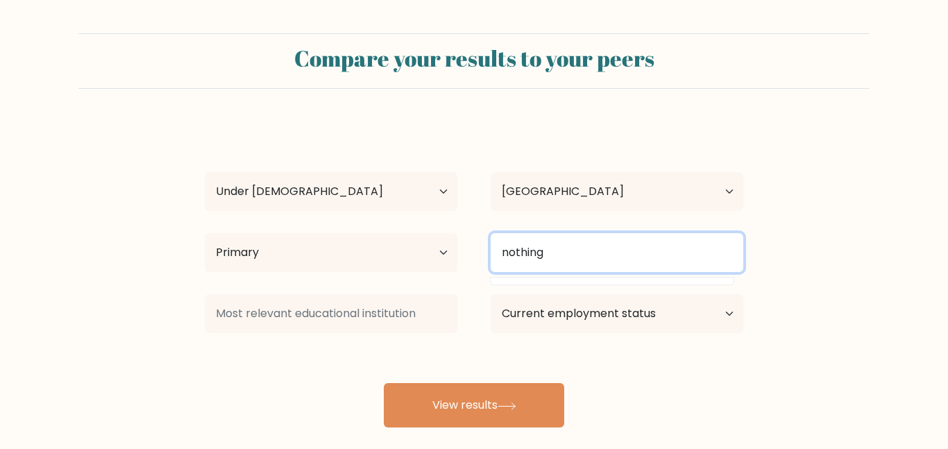
type input "nothing"
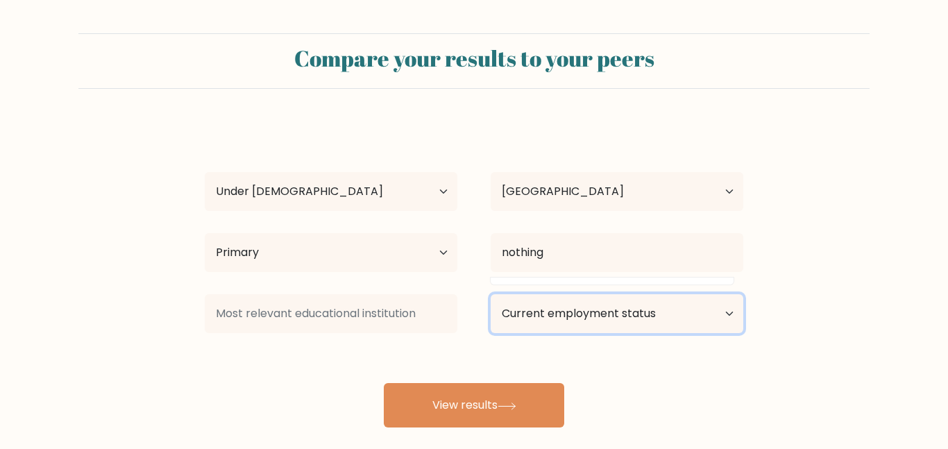
click at [564, 303] on select "Current employment status Employed Student Retired Other / prefer not to answer" at bounding box center [617, 313] width 253 height 39
select select "student"
click at [491, 294] on select "Current employment status Employed Student Retired Other / prefer not to answer" at bounding box center [617, 313] width 253 height 39
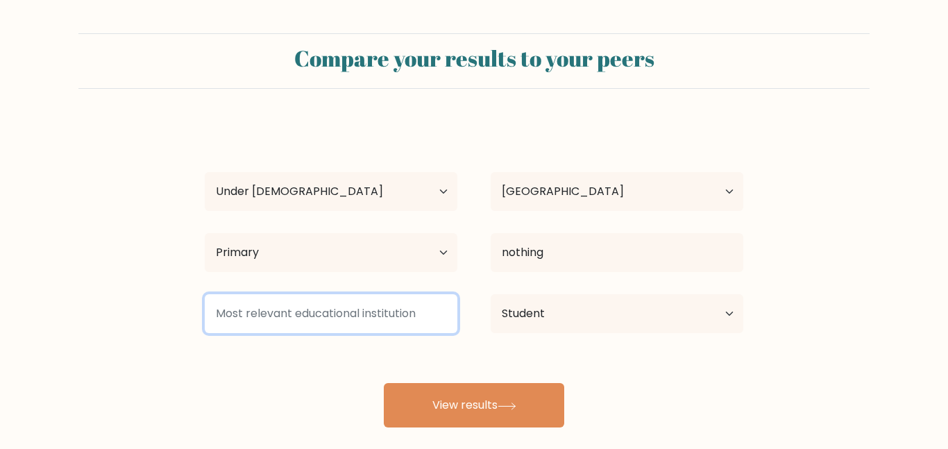
click at [411, 315] on input at bounding box center [331, 313] width 253 height 39
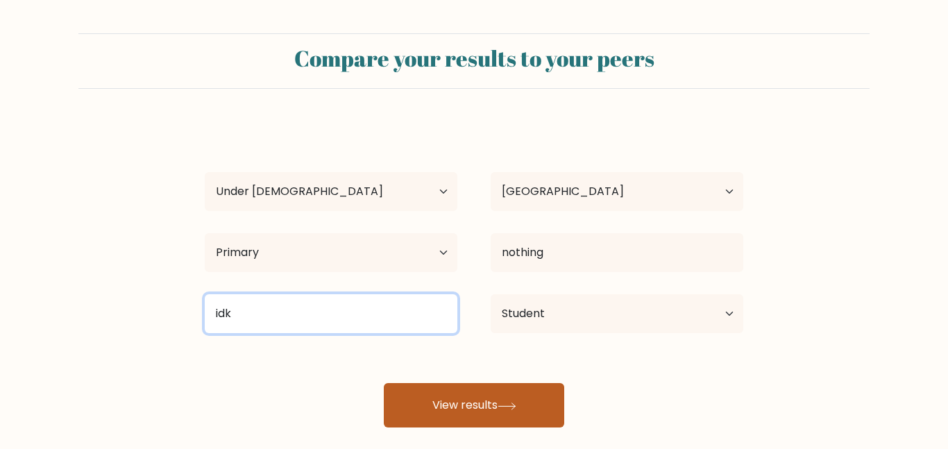
type input "idk"
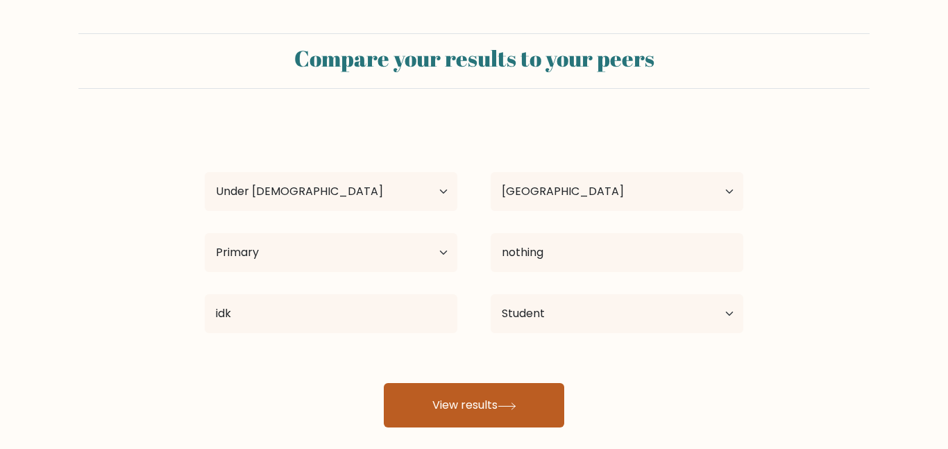
click at [429, 400] on button "View results" at bounding box center [474, 405] width 180 height 44
